Goal: Check status: Check status

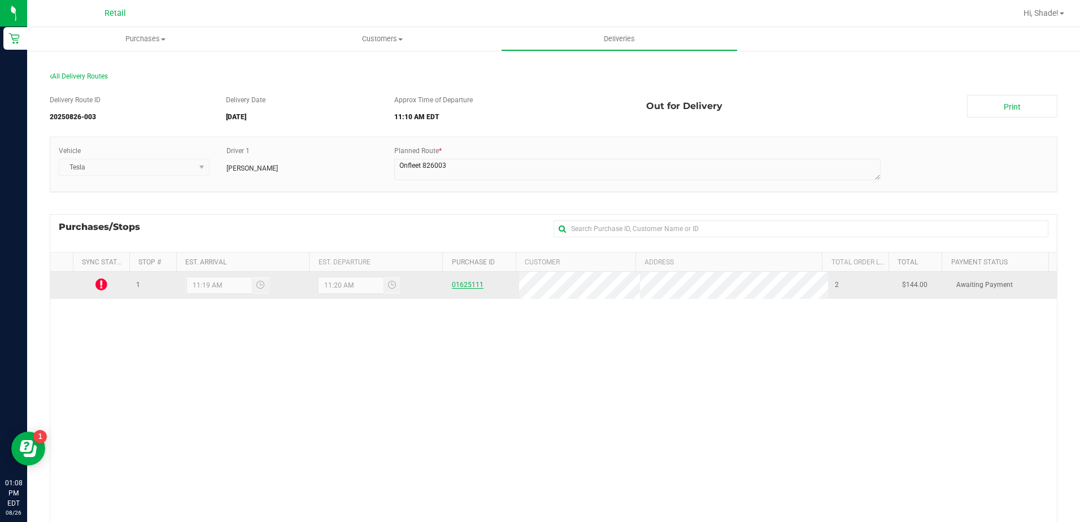
click at [453, 288] on link "01625111" at bounding box center [468, 285] width 32 height 8
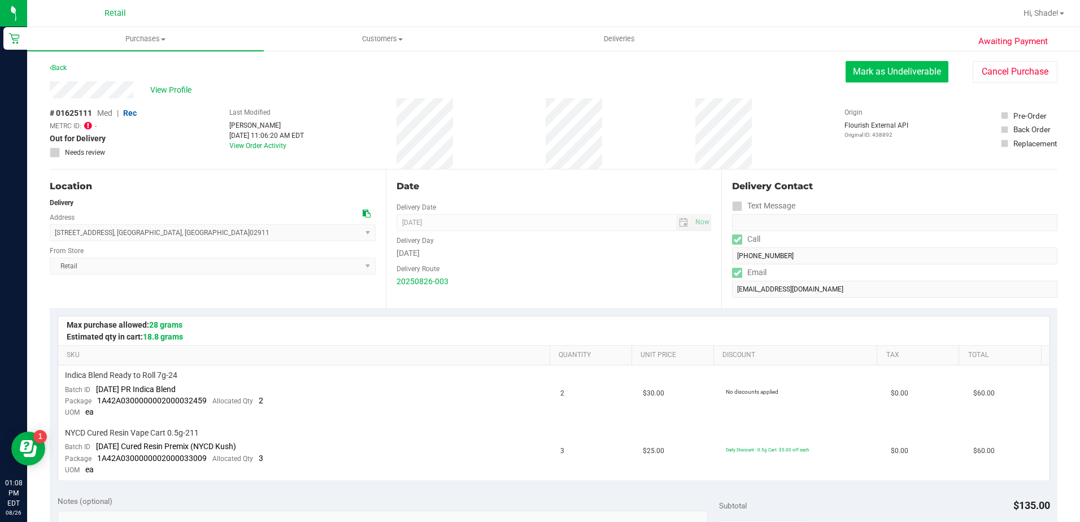
click at [866, 75] on button "Mark as Undeliverable" at bounding box center [897, 71] width 103 height 21
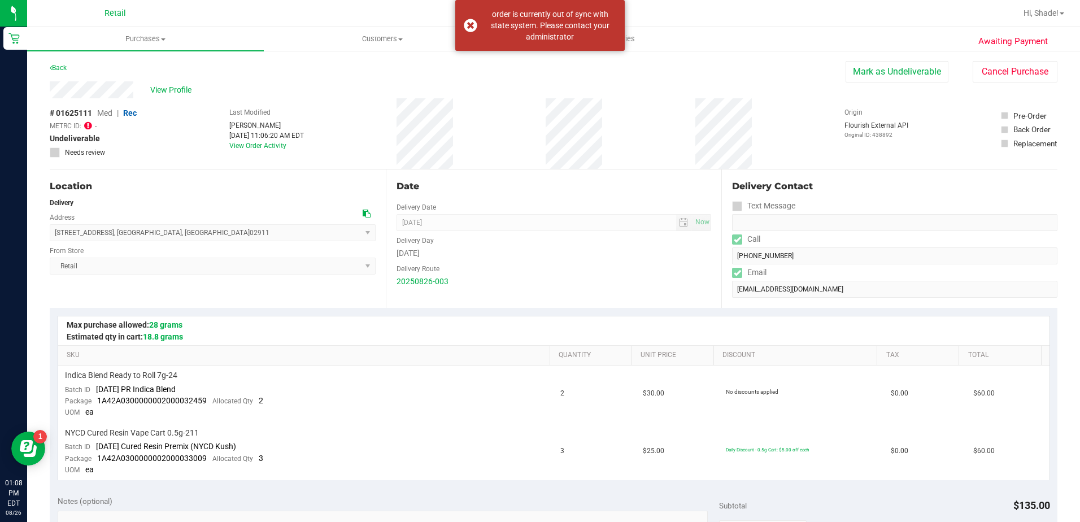
click at [710, 19] on div at bounding box center [609, 13] width 814 height 22
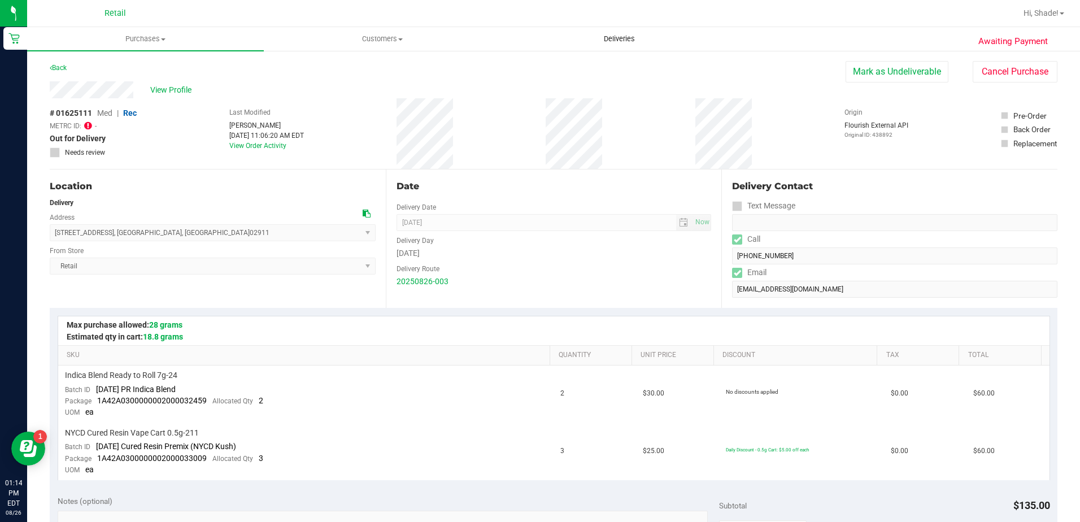
click at [626, 42] on span "Deliveries" at bounding box center [620, 39] width 62 height 10
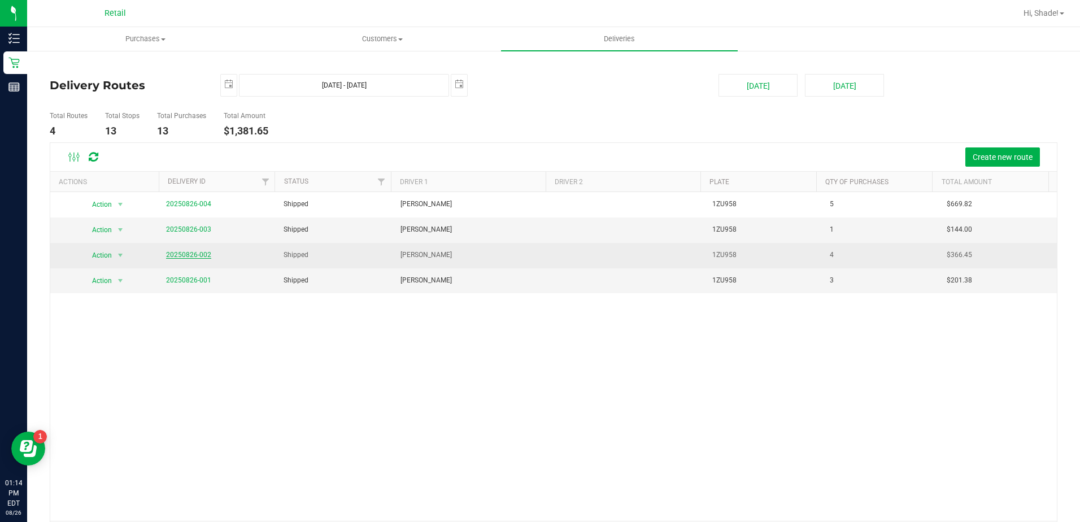
click at [177, 255] on link "20250826-002" at bounding box center [188, 255] width 45 height 8
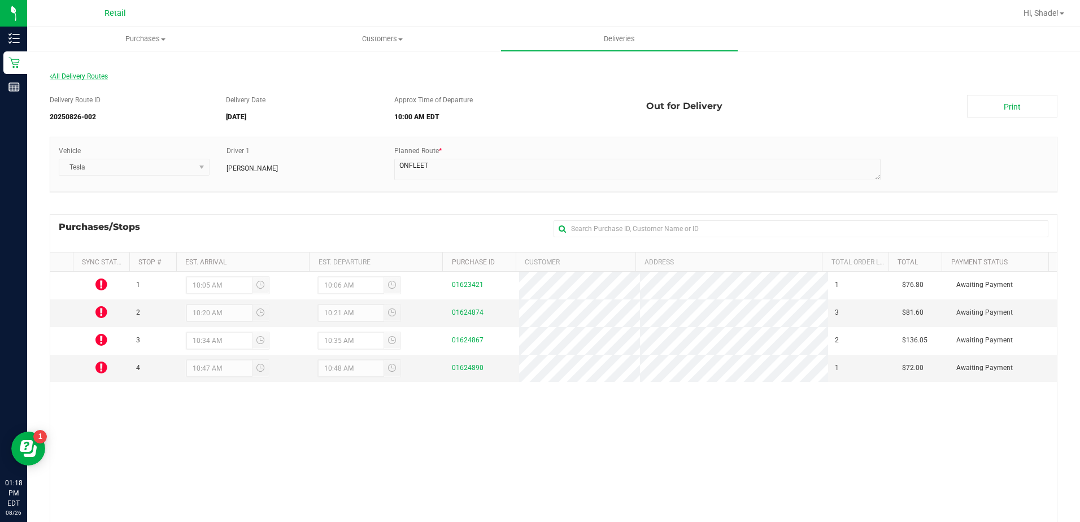
click at [79, 80] on span "All Delivery Routes" at bounding box center [79, 76] width 58 height 8
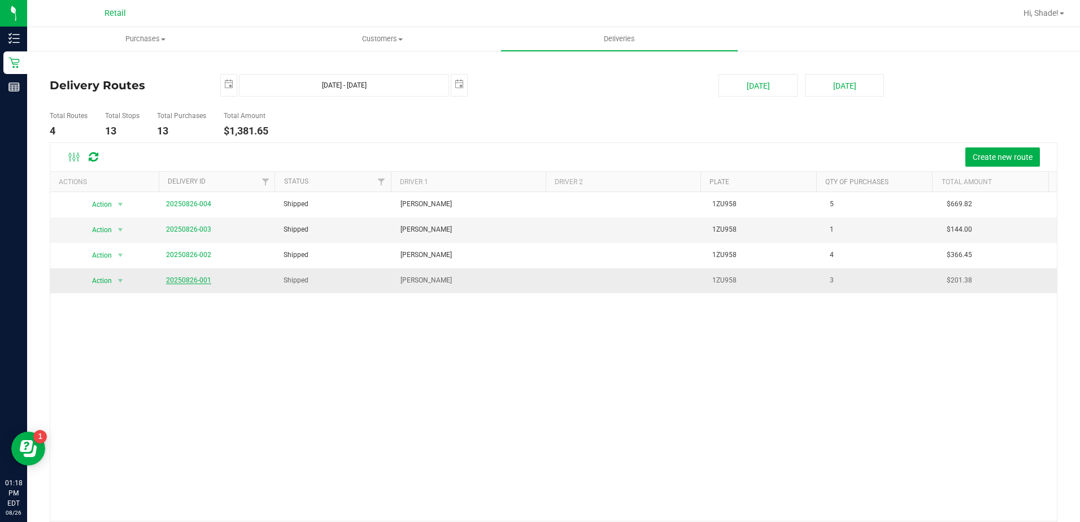
click at [198, 282] on link "20250826-001" at bounding box center [188, 280] width 45 height 8
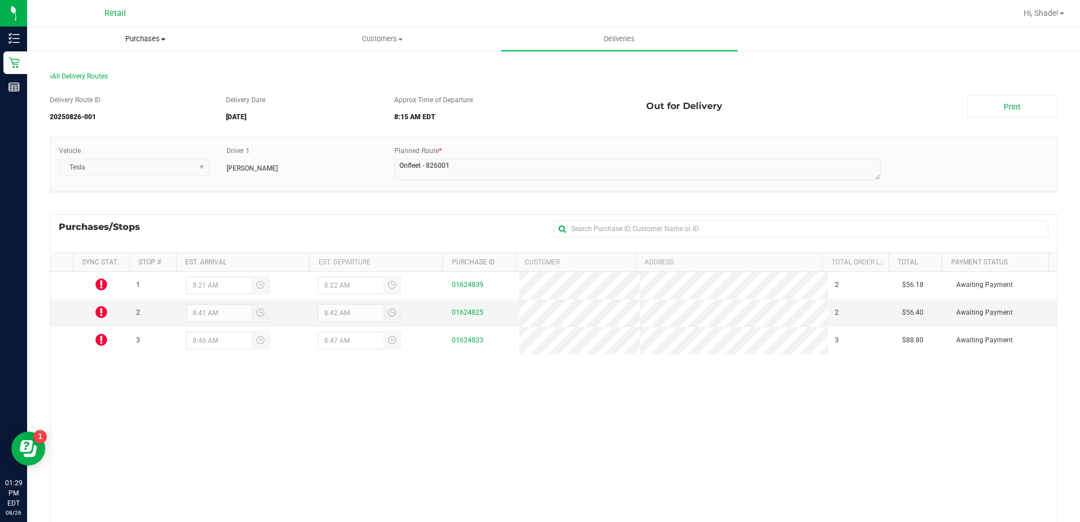
click at [131, 33] on uib-tab-heading "Purchases Summary of purchases Fulfillment All purchases" at bounding box center [146, 39] width 236 height 23
click at [106, 67] on span "Summary of purchases" at bounding box center [85, 68] width 116 height 10
